Goal: Information Seeking & Learning: Learn about a topic

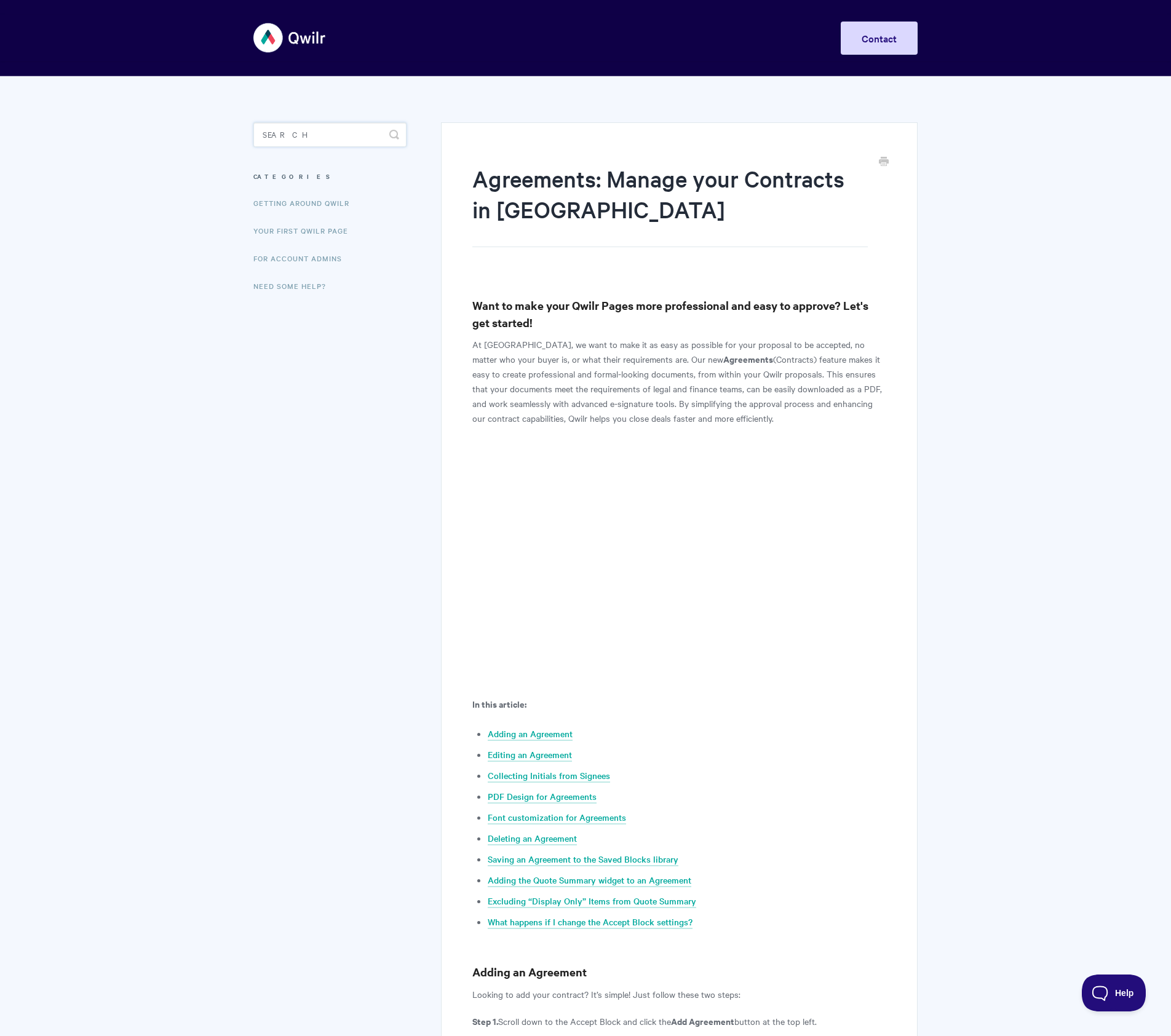
click at [313, 129] on input "Search" at bounding box center [330, 135] width 153 height 25
type input "agreements"
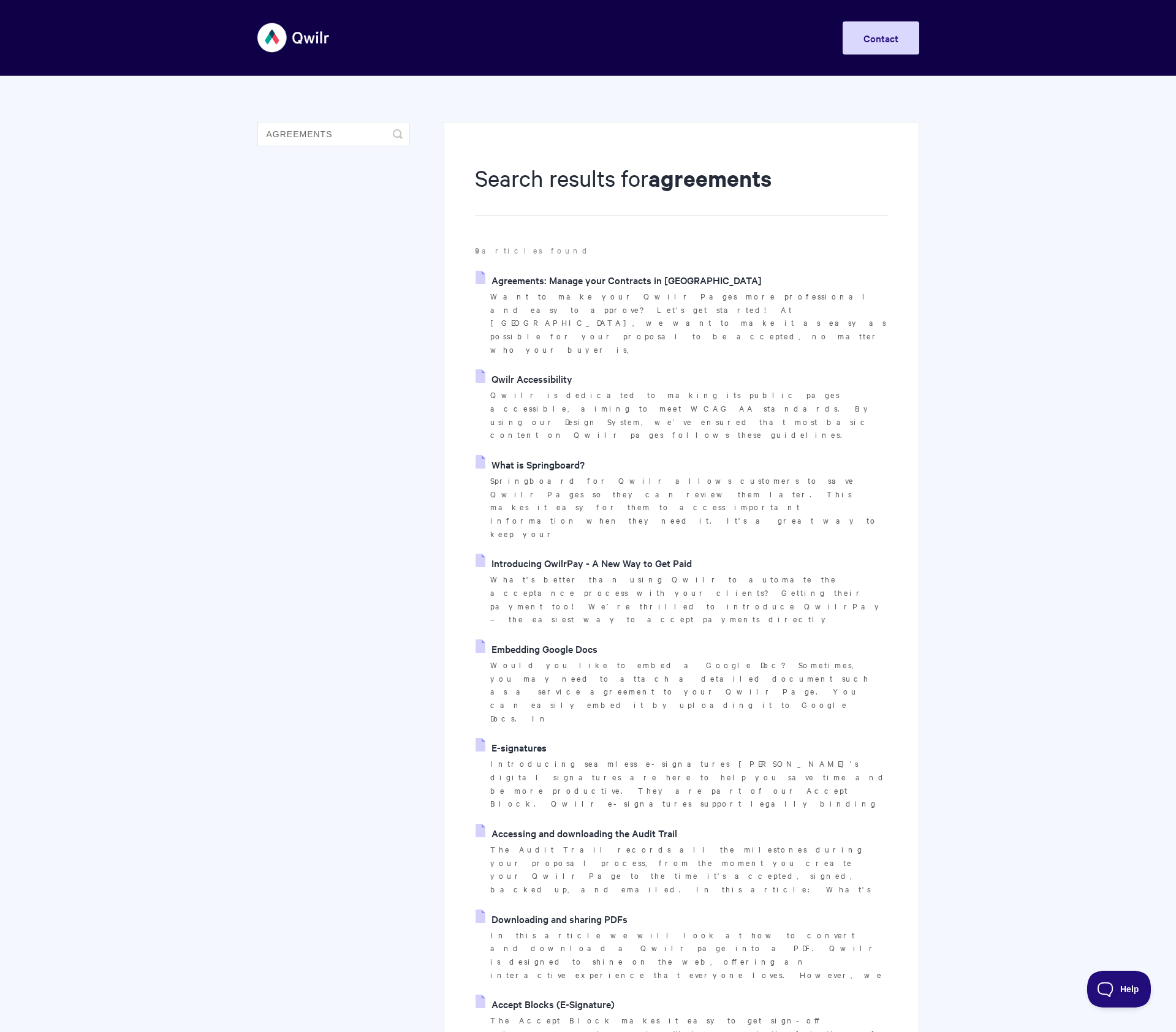
click at [606, 283] on link "Agreements: Manage your Contracts in [GEOGRAPHIC_DATA]" at bounding box center [619, 280] width 286 height 18
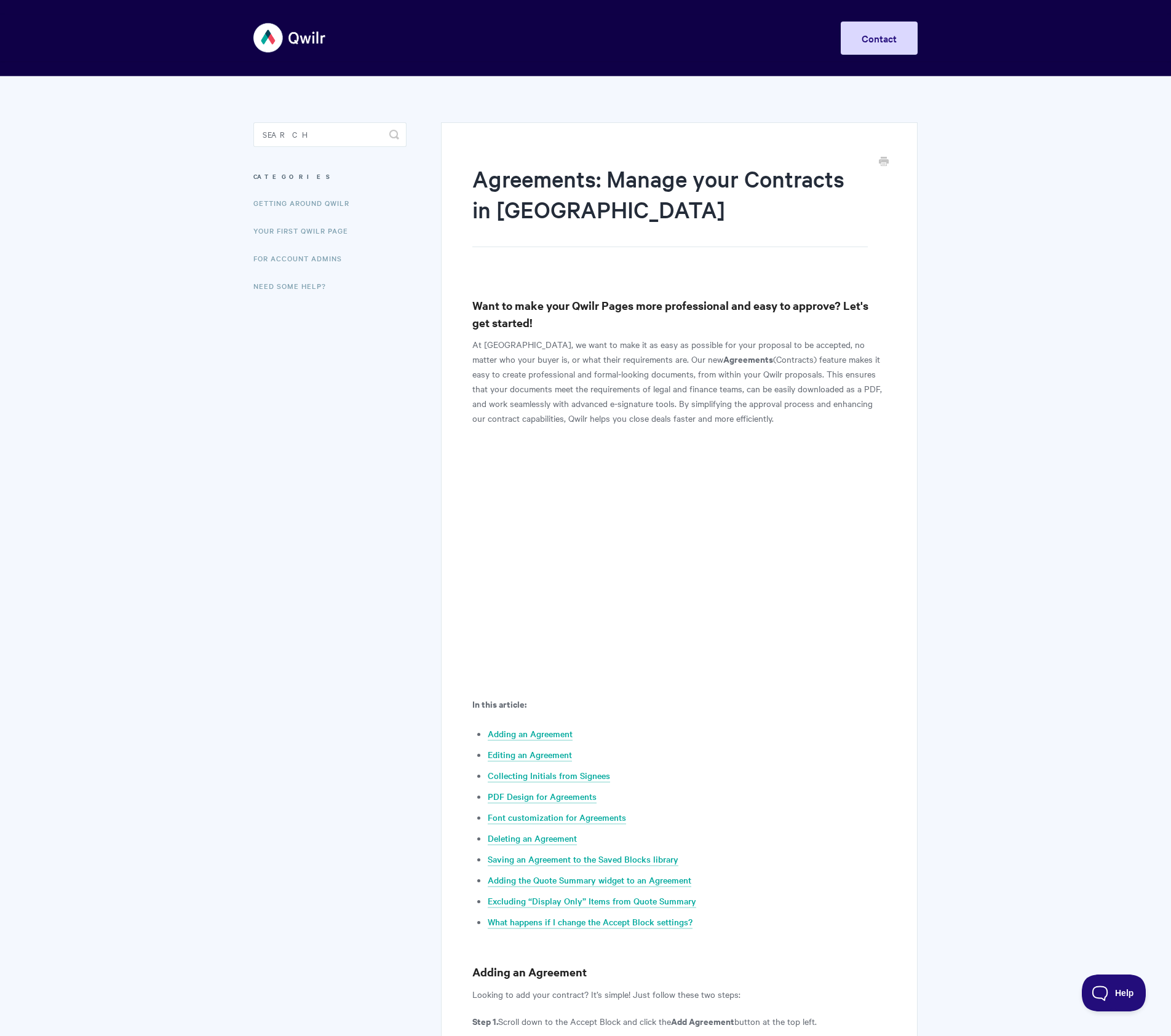
click at [277, 182] on h3 "Categories" at bounding box center [330, 176] width 153 height 22
click at [276, 174] on h3 "Categories" at bounding box center [330, 176] width 153 height 22
click at [274, 200] on link "Getting Around Qwilr" at bounding box center [302, 203] width 111 height 25
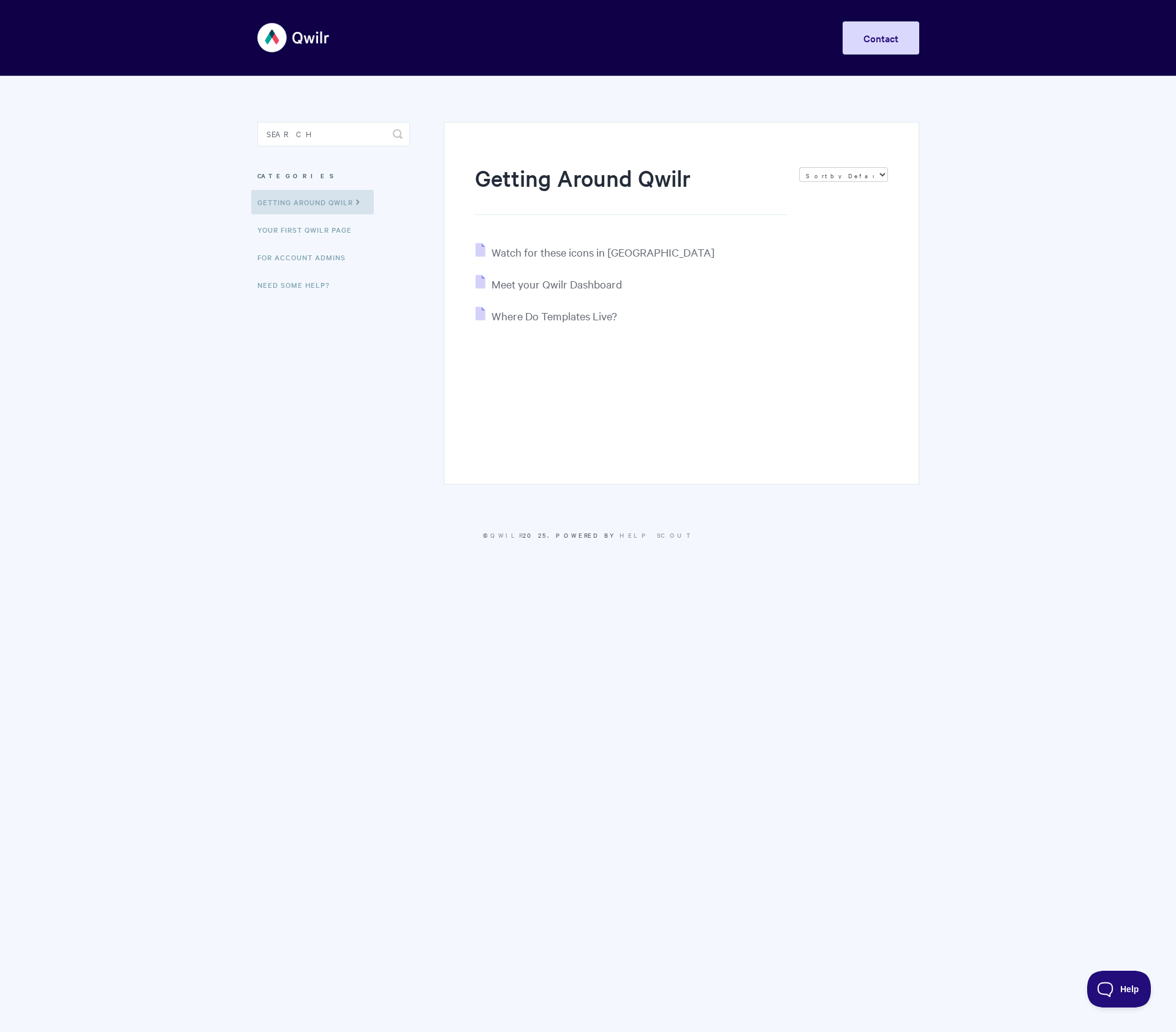
click at [301, 45] on img at bounding box center [294, 38] width 73 height 46
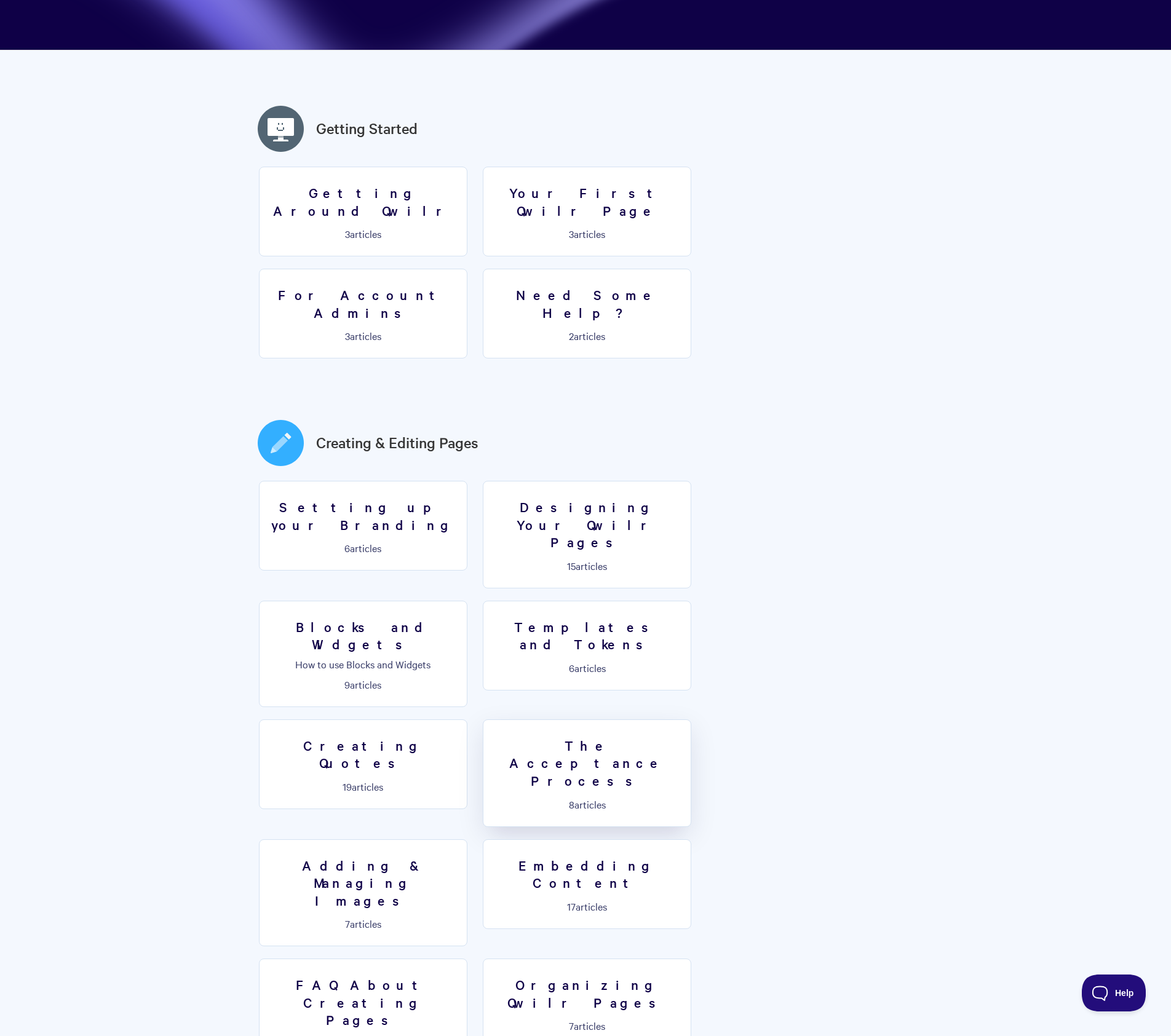
scroll to position [266, 0]
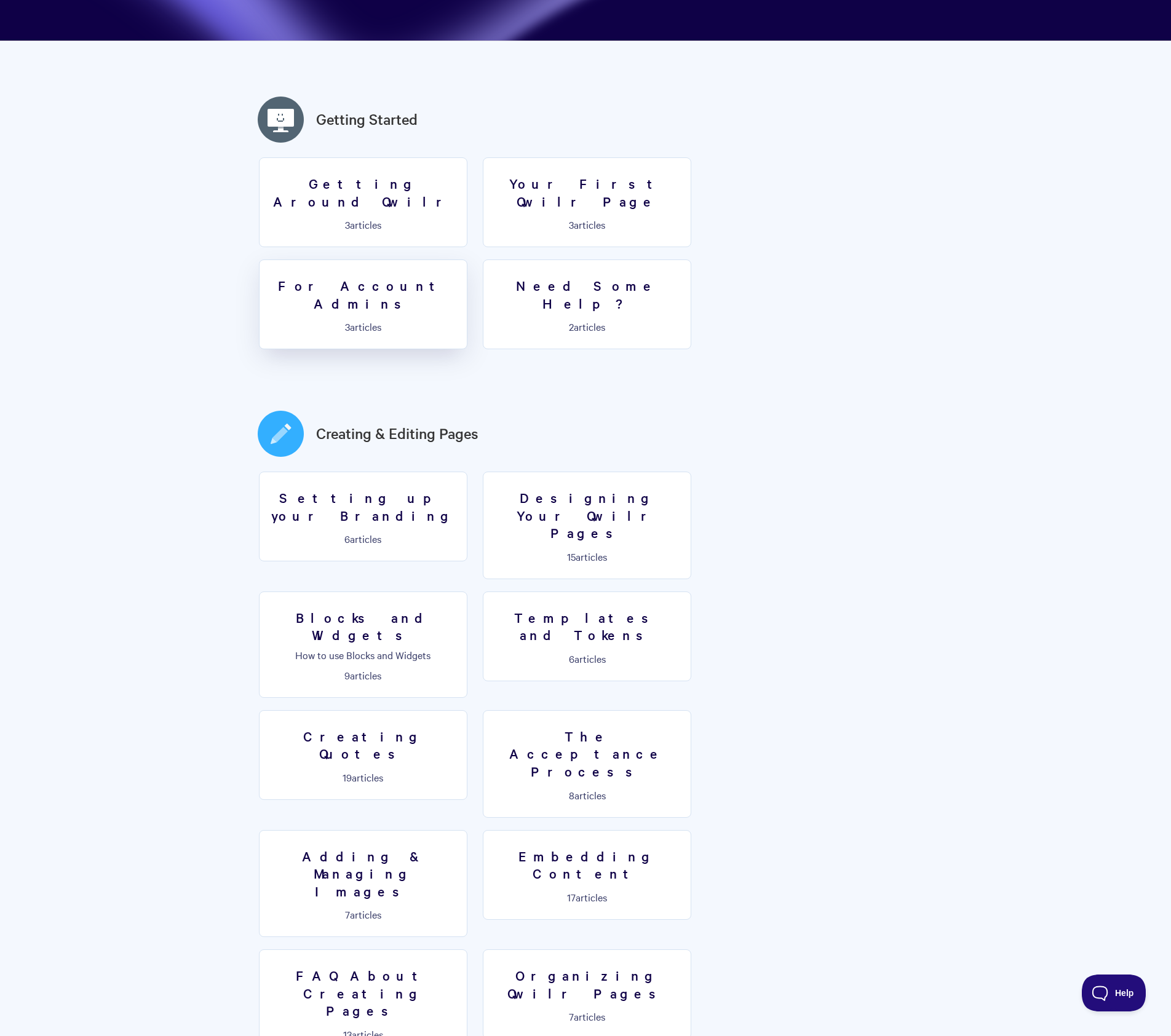
click at [460, 321] on p "3 articles" at bounding box center [363, 326] width 193 height 11
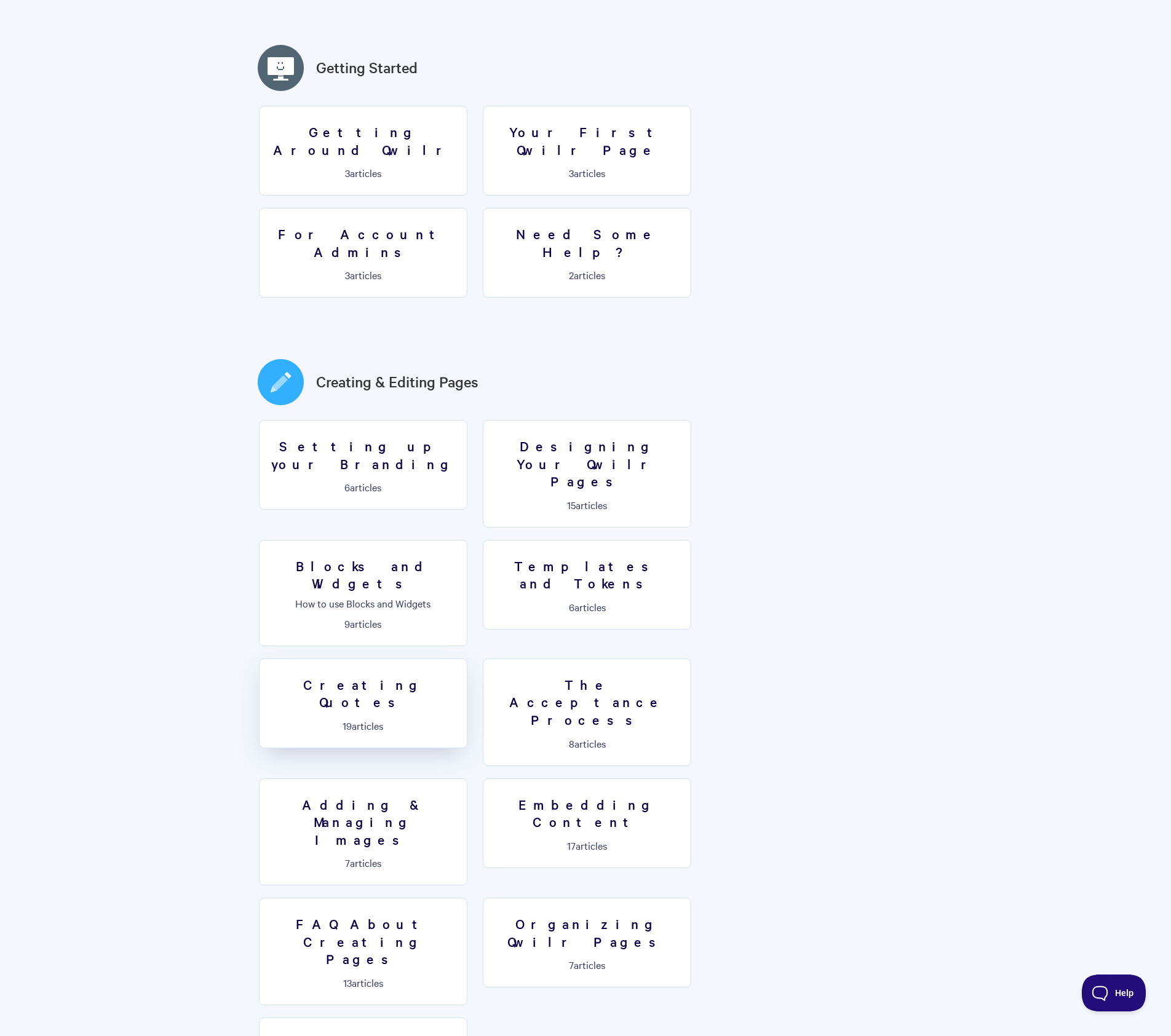
scroll to position [0, 0]
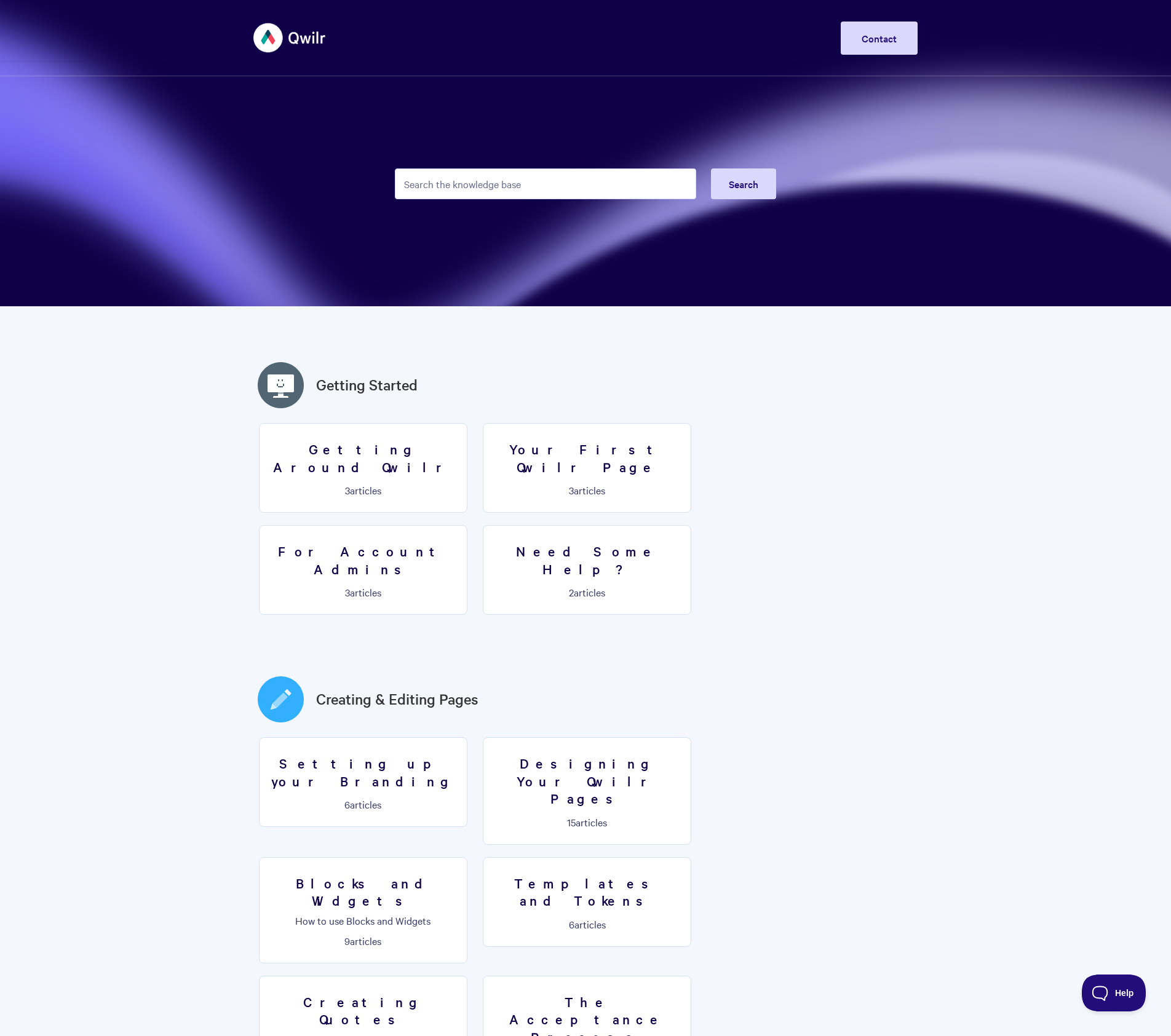
click at [562, 194] on input "Search the knowledge base" at bounding box center [545, 184] width 301 height 30
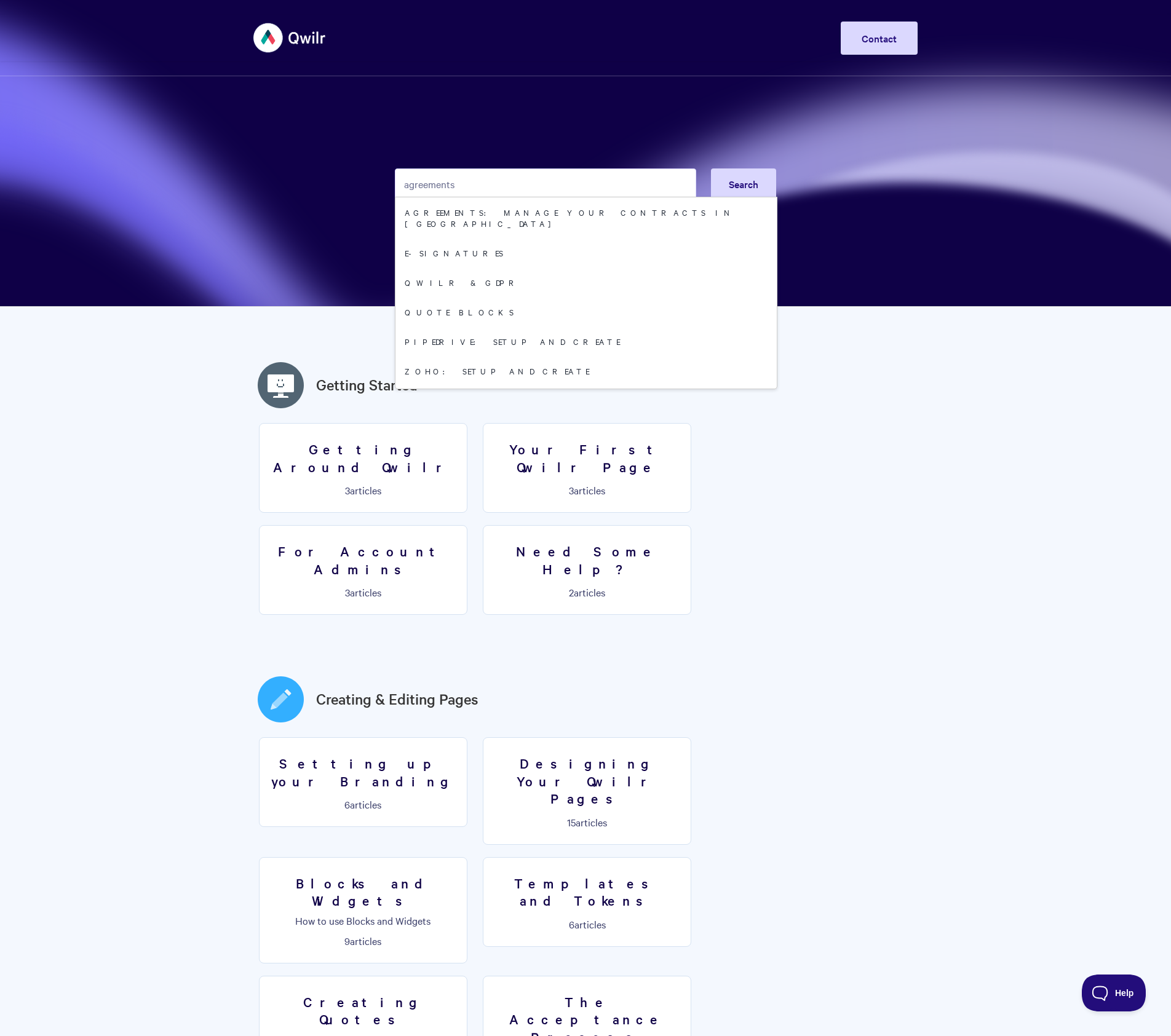
type input "agreements"
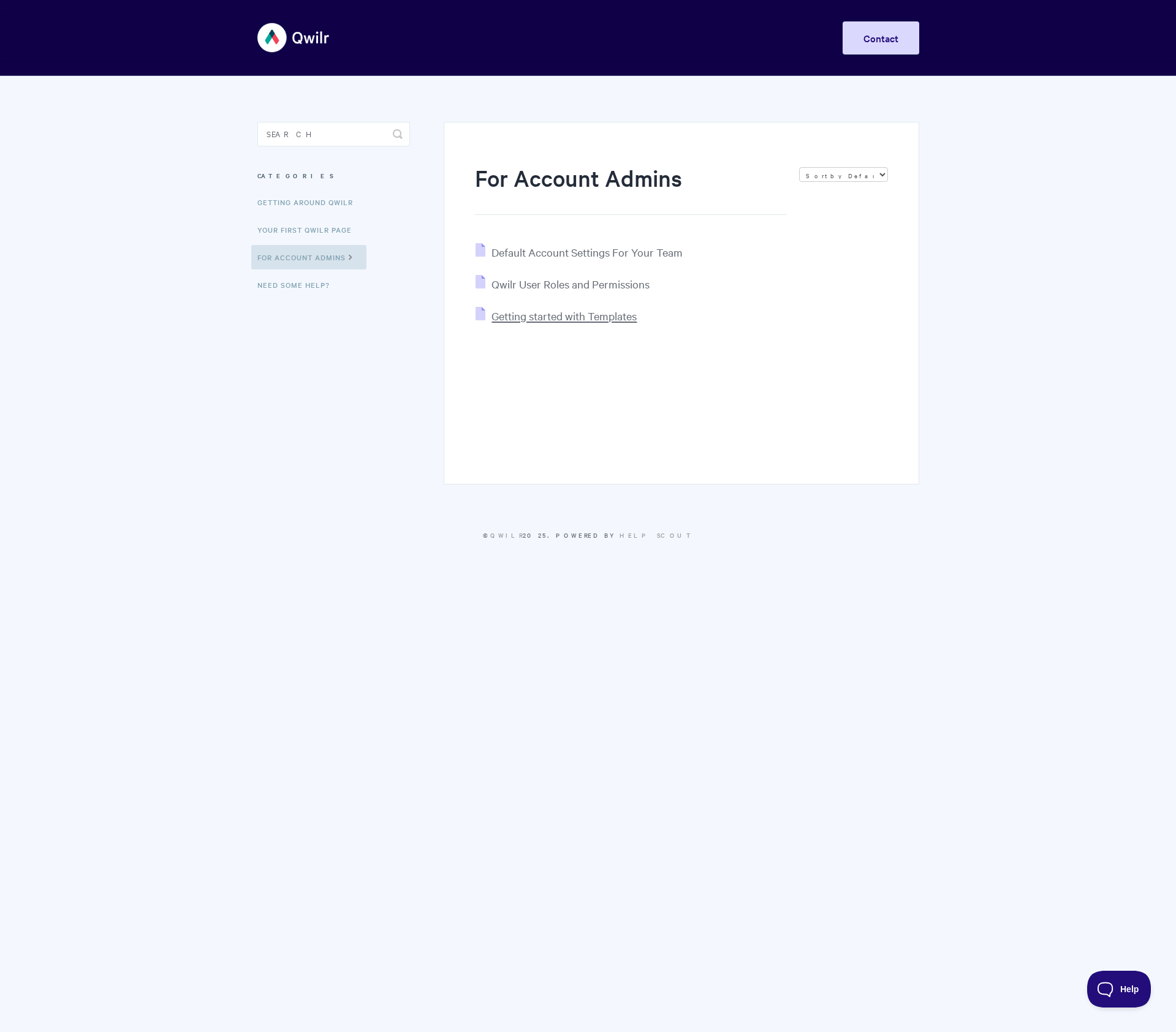
click at [602, 323] on span "Getting started with Templates" at bounding box center [564, 315] width 145 height 14
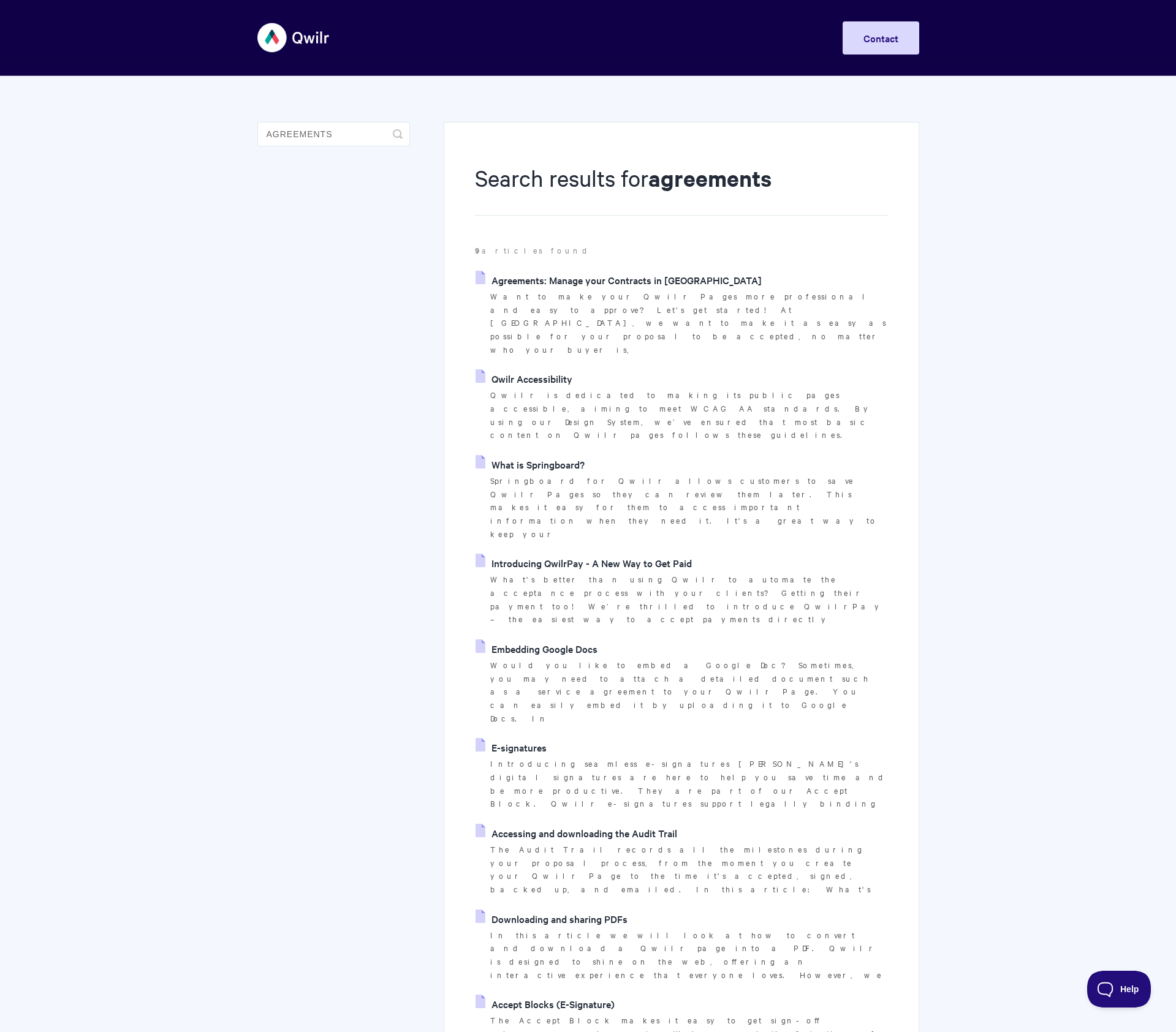
click at [583, 278] on link "Agreements: Manage your Contracts in [GEOGRAPHIC_DATA]" at bounding box center [619, 280] width 286 height 18
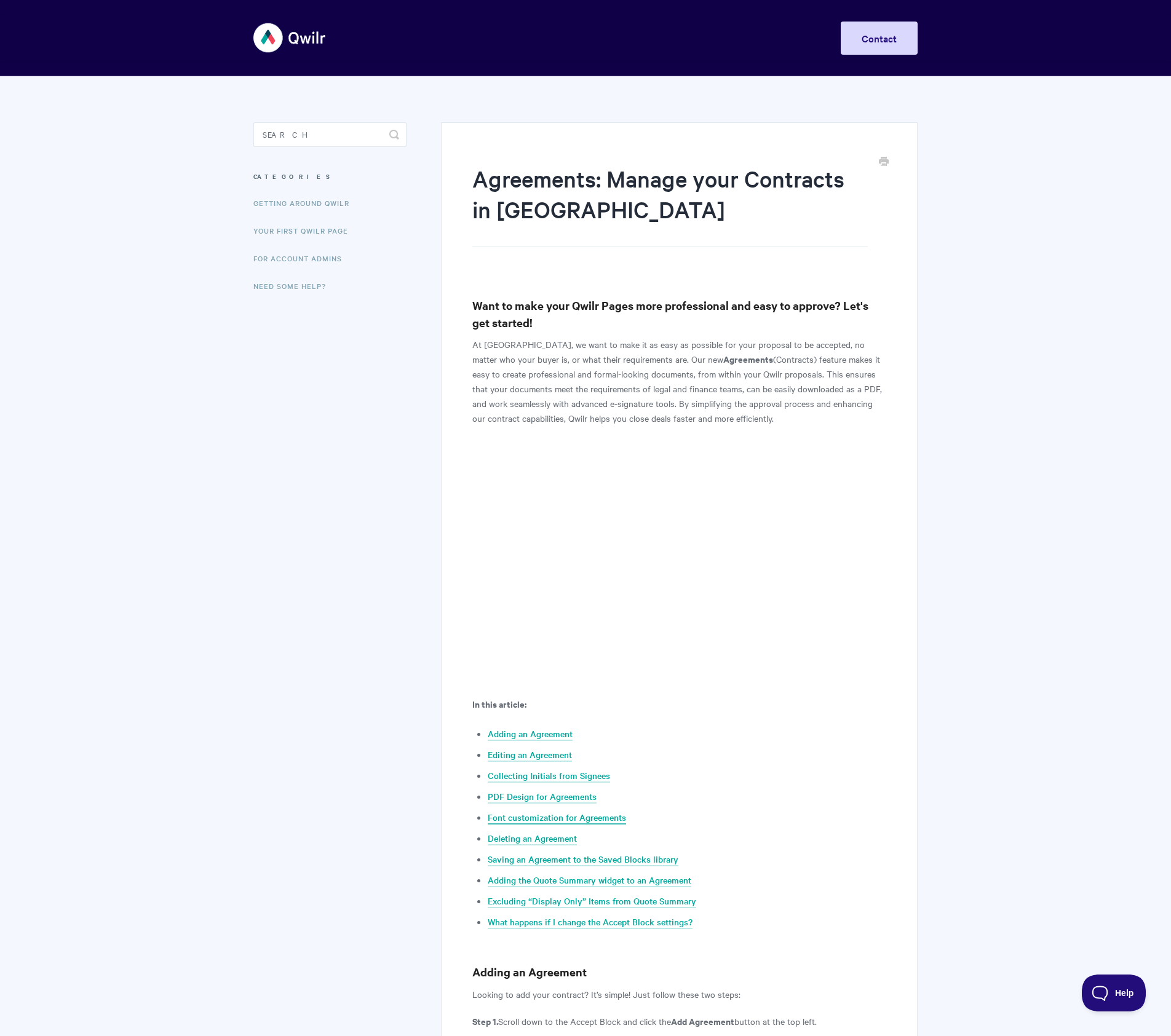
click at [572, 818] on link "Font customization for Agreements" at bounding box center [557, 818] width 138 height 13
